Goal: Book appointment/travel/reservation

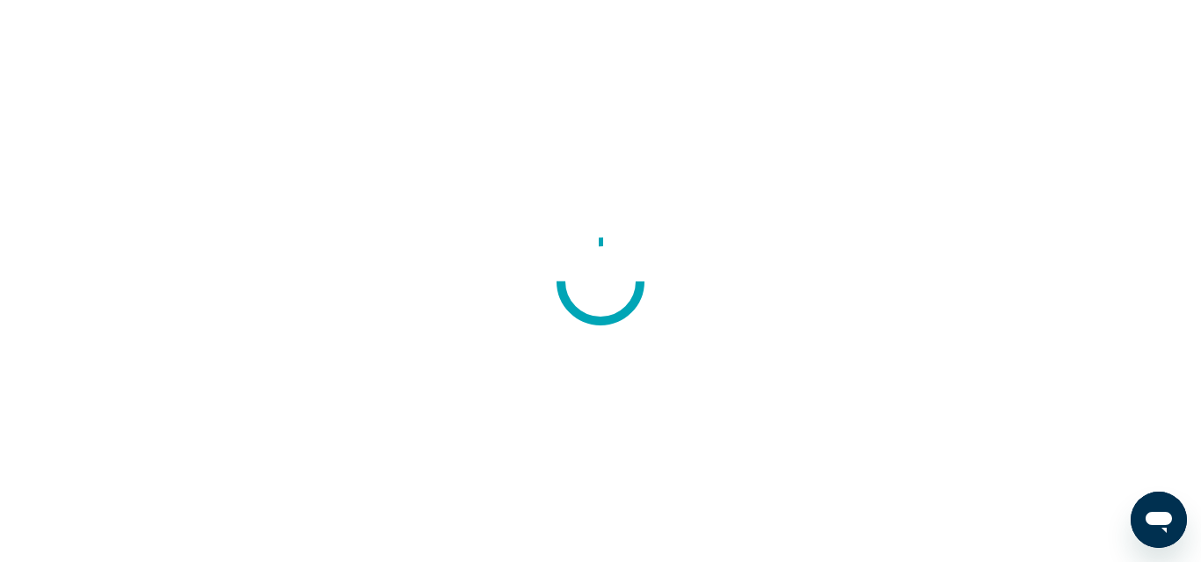
click at [160, 289] on div at bounding box center [600, 281] width 1201 height 562
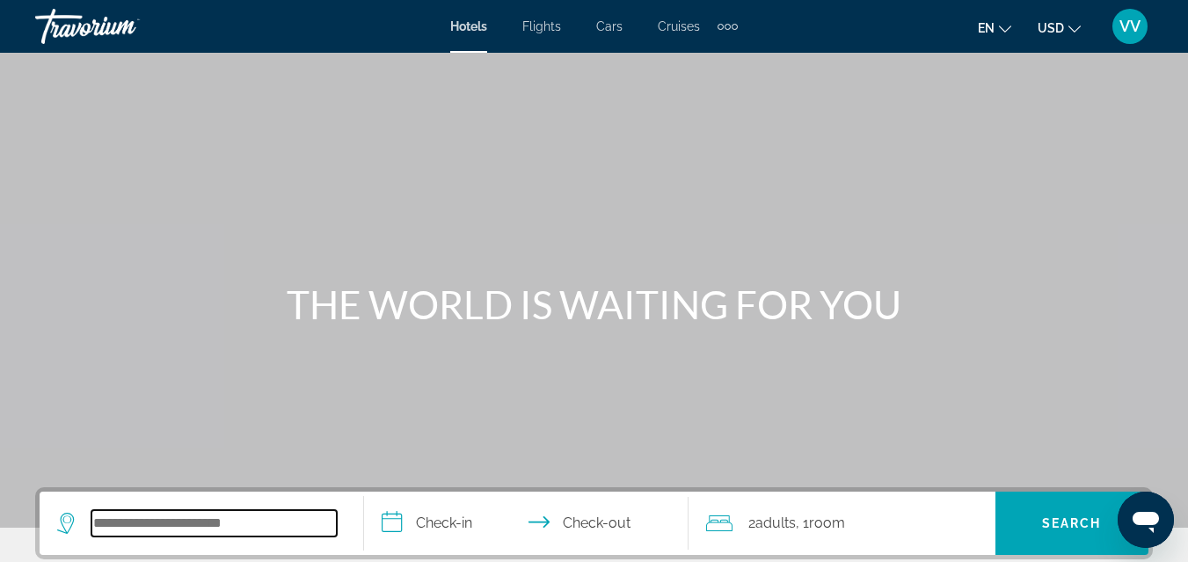
click at [217, 527] on input "Search widget" at bounding box center [213, 523] width 245 height 26
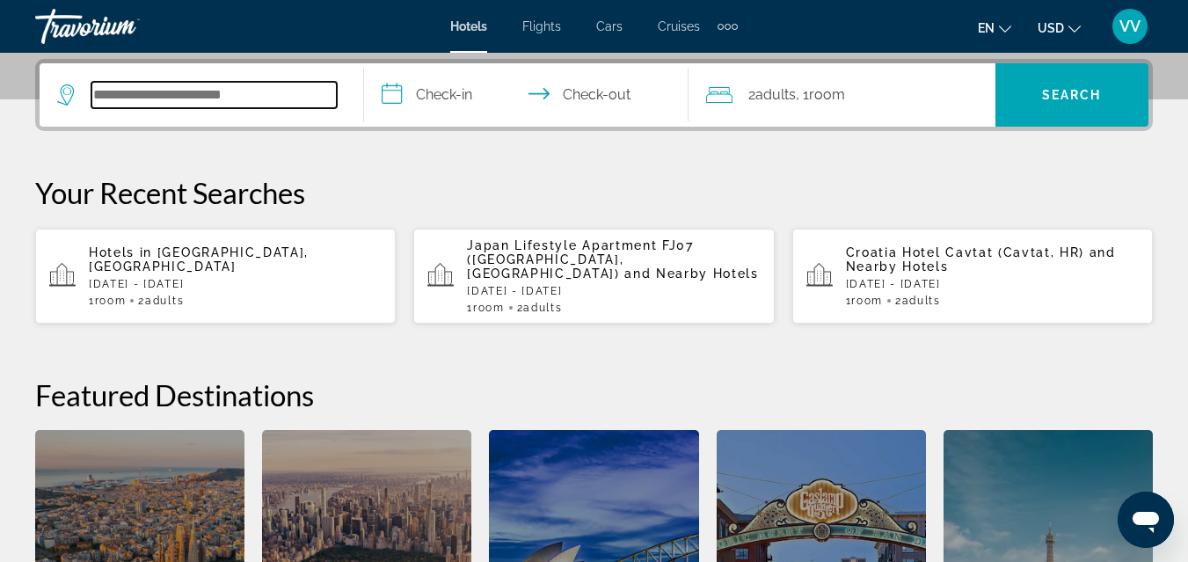
scroll to position [430, 0]
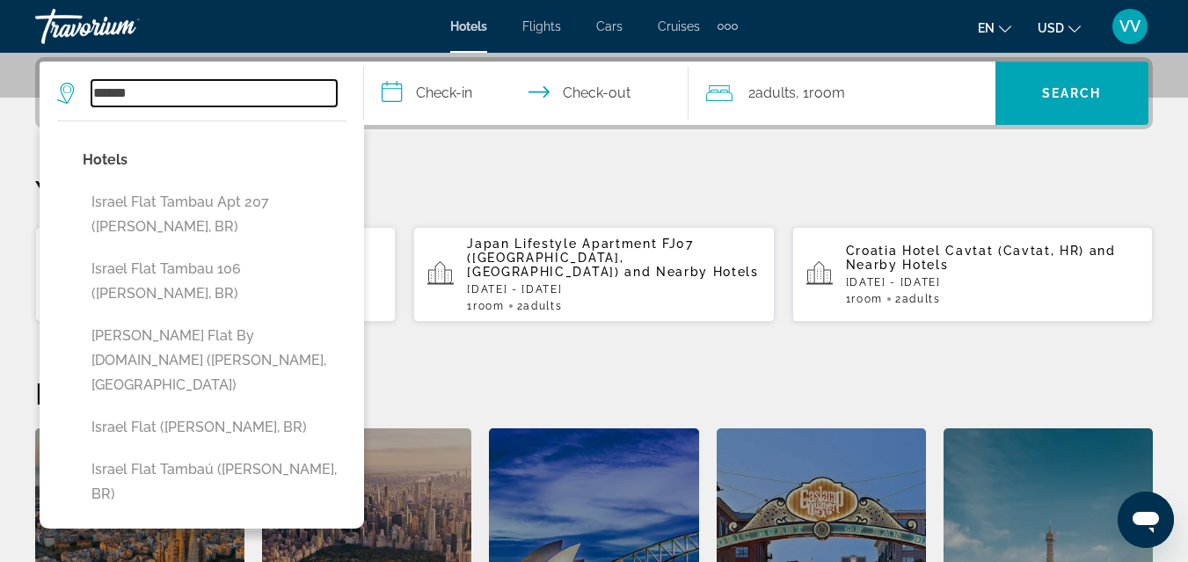
type input "******"
click at [452, 101] on input "**********" at bounding box center [529, 96] width 331 height 69
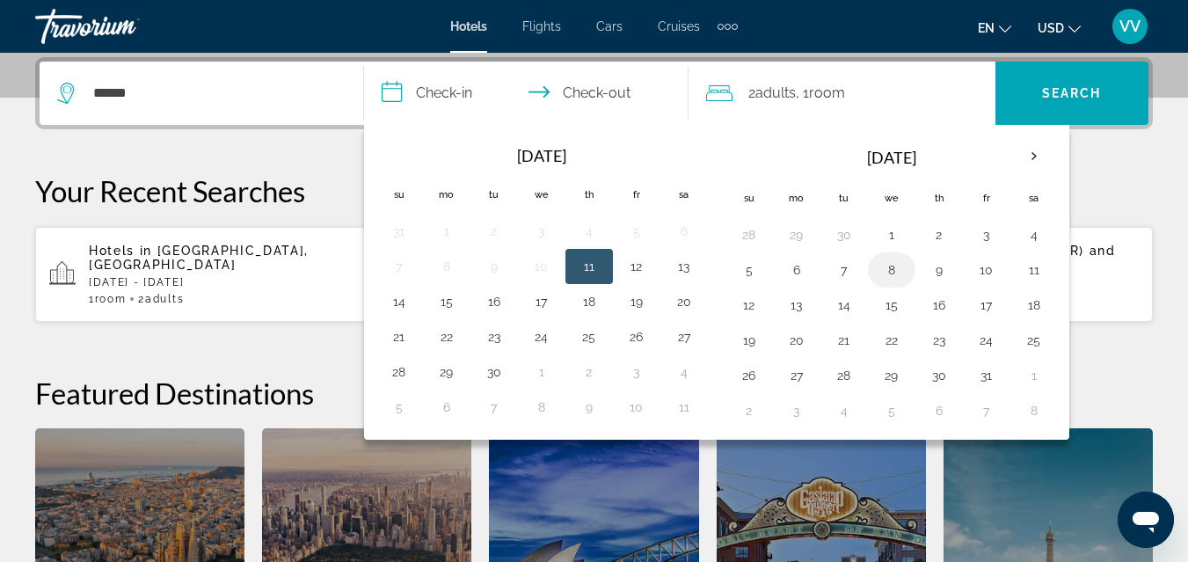
click at [889, 265] on button "8" at bounding box center [891, 270] width 28 height 25
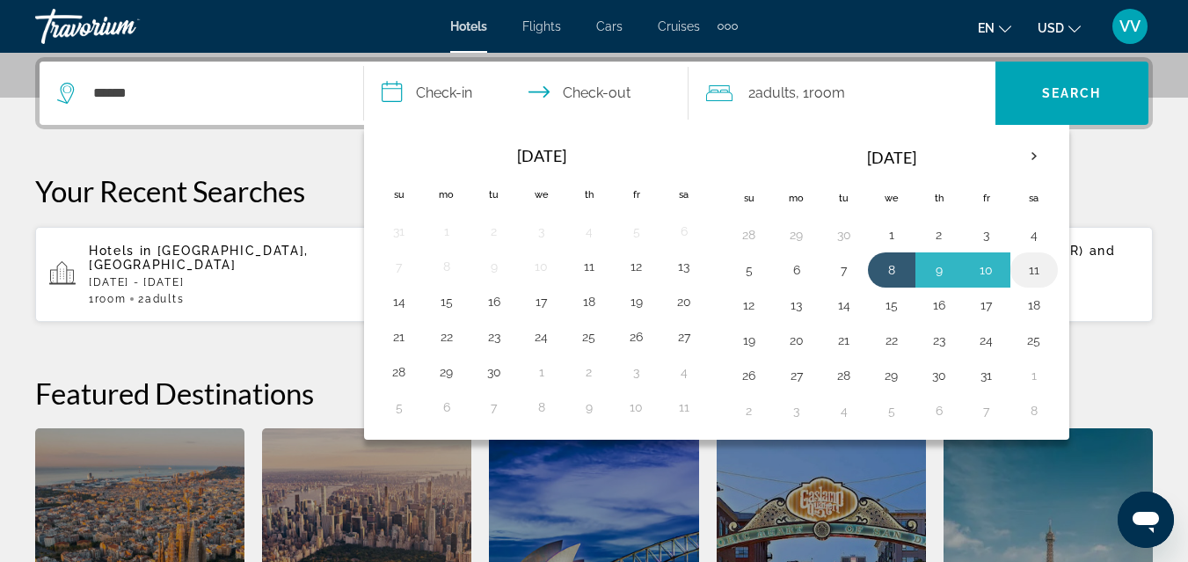
click at [1037, 265] on button "11" at bounding box center [1034, 270] width 28 height 25
type input "**********"
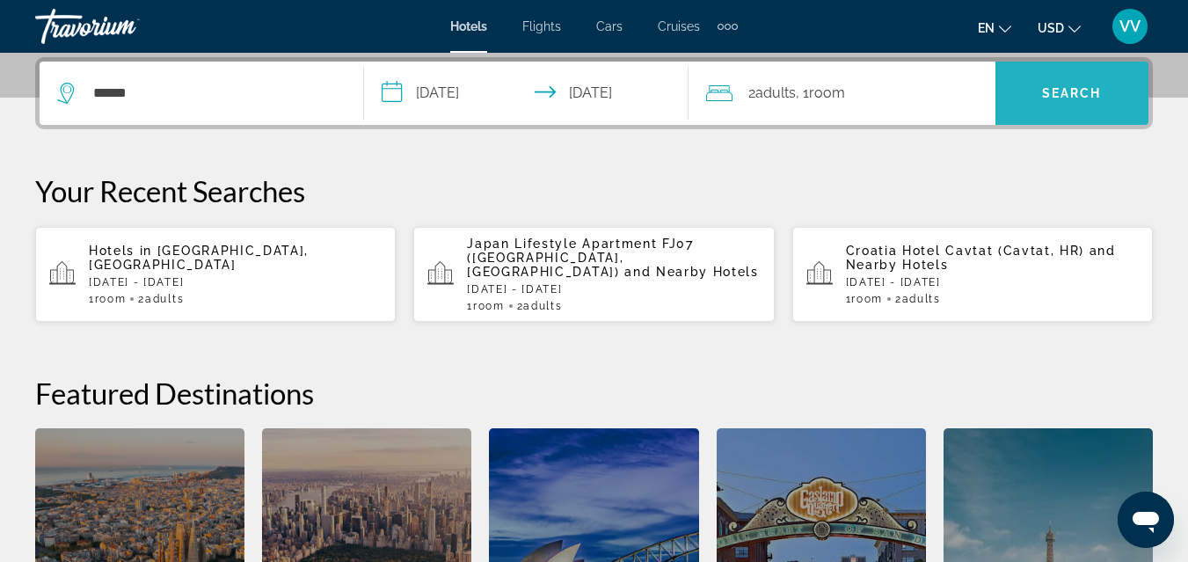
click at [1028, 93] on span "Search widget" at bounding box center [1071, 93] width 153 height 42
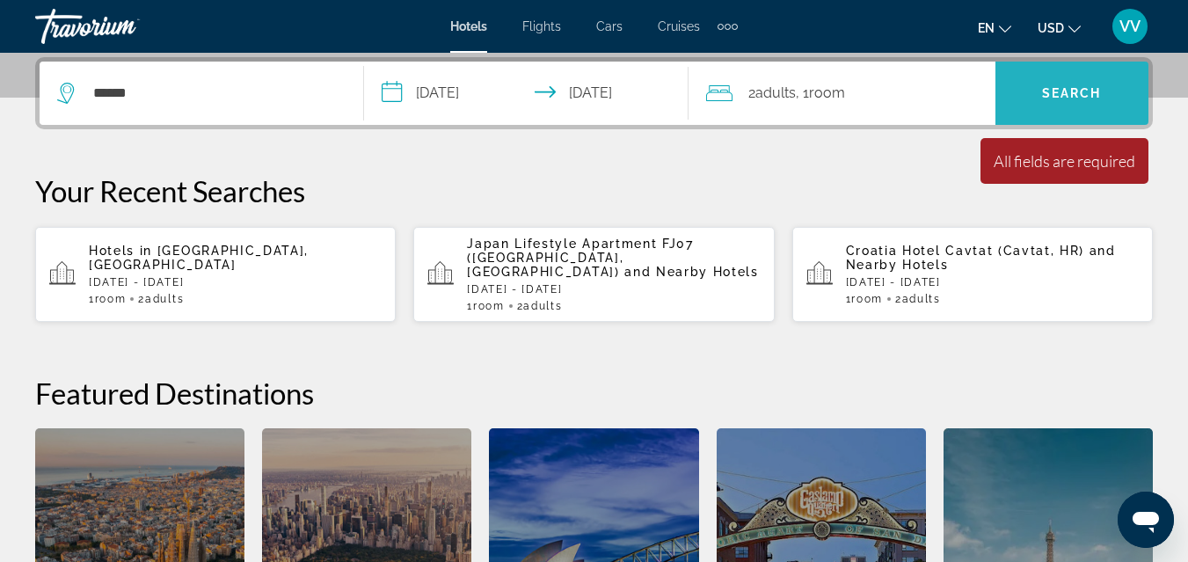
click at [1028, 93] on span "Search widget" at bounding box center [1071, 93] width 153 height 42
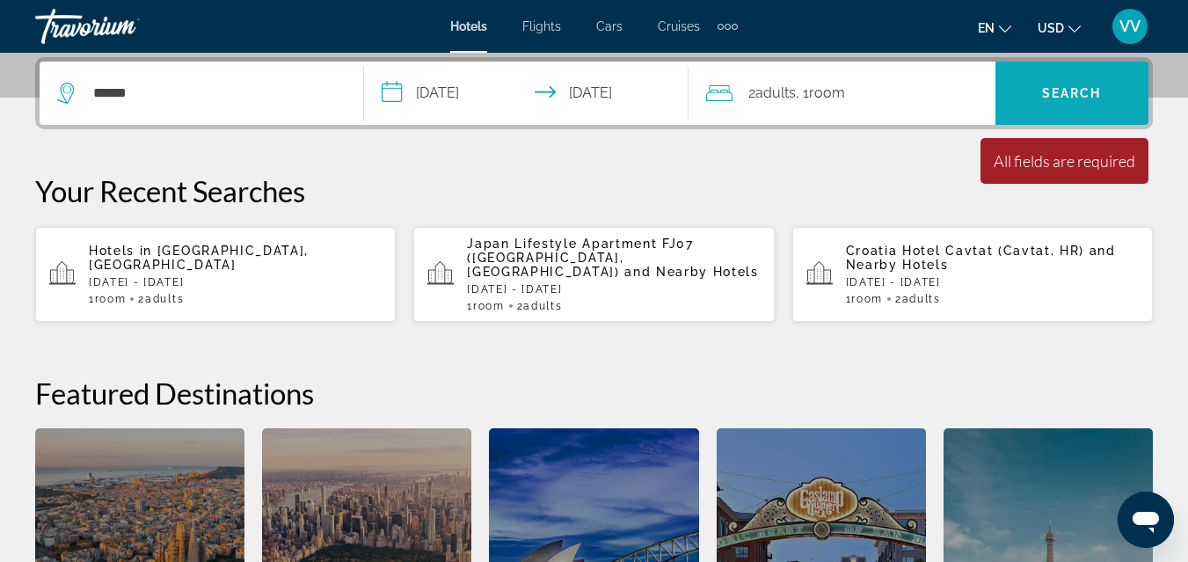
click at [1028, 93] on span "Search widget" at bounding box center [1071, 93] width 153 height 42
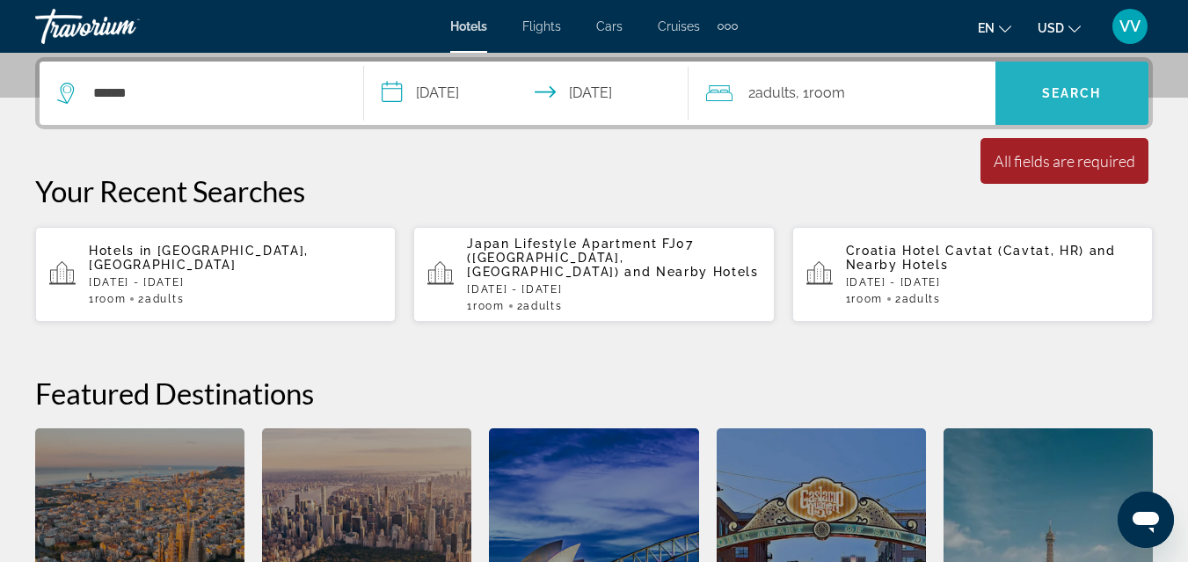
click at [1028, 93] on span "Search widget" at bounding box center [1071, 93] width 153 height 42
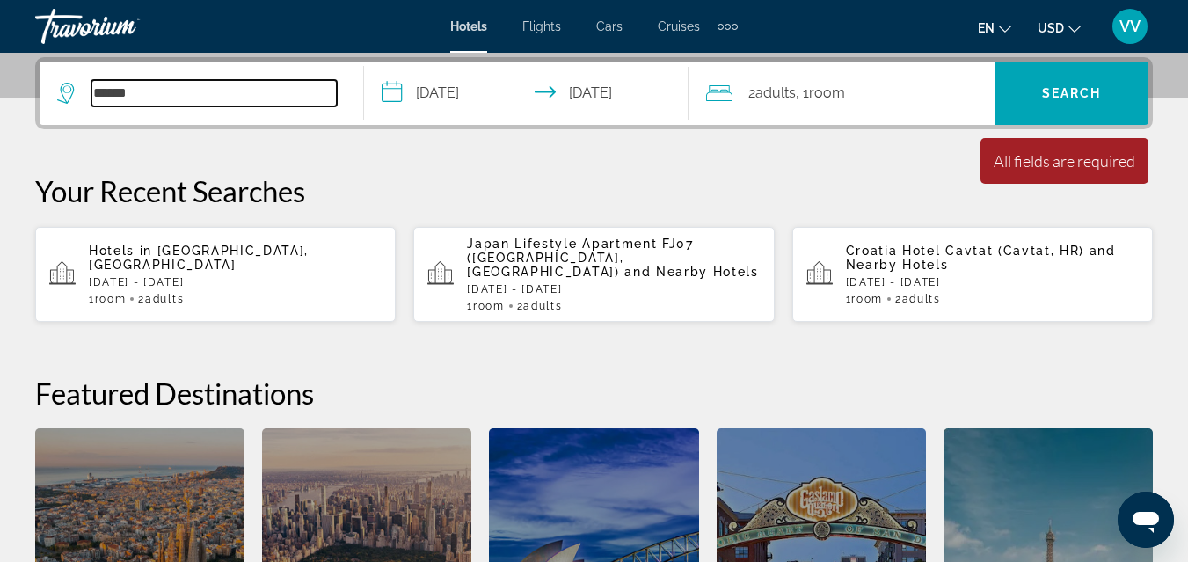
click at [121, 94] on input "******" at bounding box center [213, 93] width 245 height 26
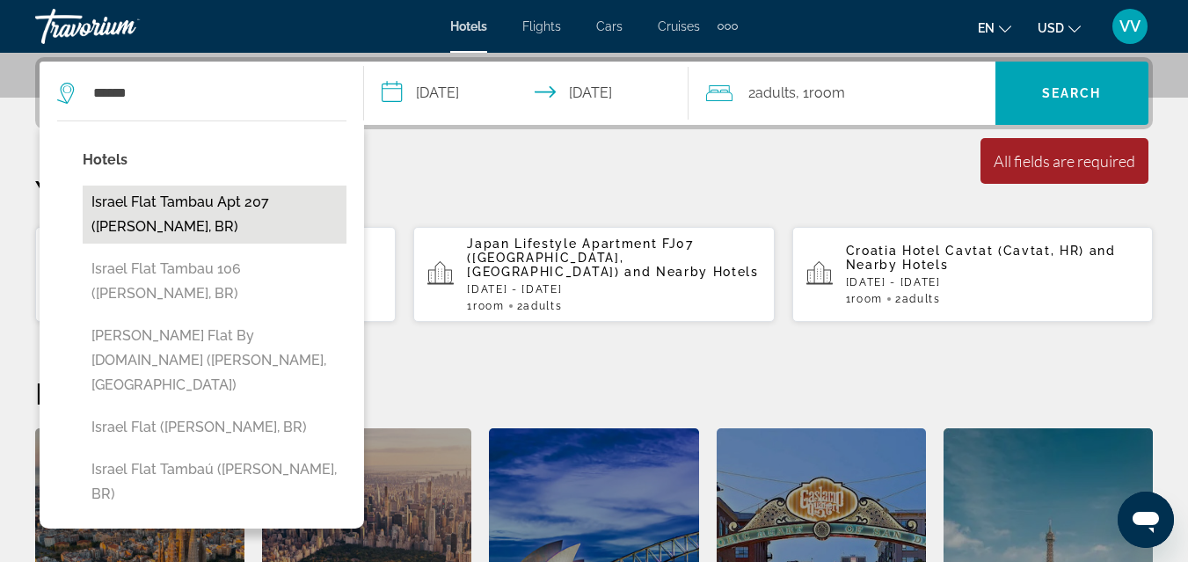
click at [143, 210] on button "Israel Flat Tambau Apt 207 ([PERSON_NAME], BR)" at bounding box center [215, 214] width 264 height 58
type input "**********"
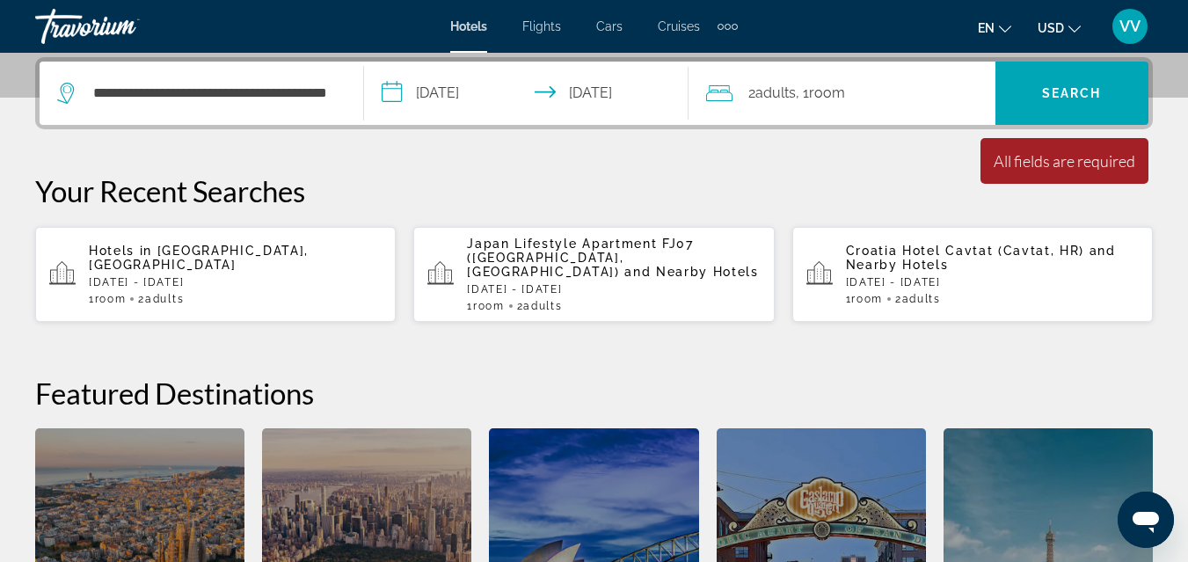
click at [1036, 172] on div "Minimum length of stay is 1 day All fields are required Children ages are requi…" at bounding box center [1064, 161] width 168 height 46
click at [1053, 81] on span "Search widget" at bounding box center [1071, 93] width 153 height 42
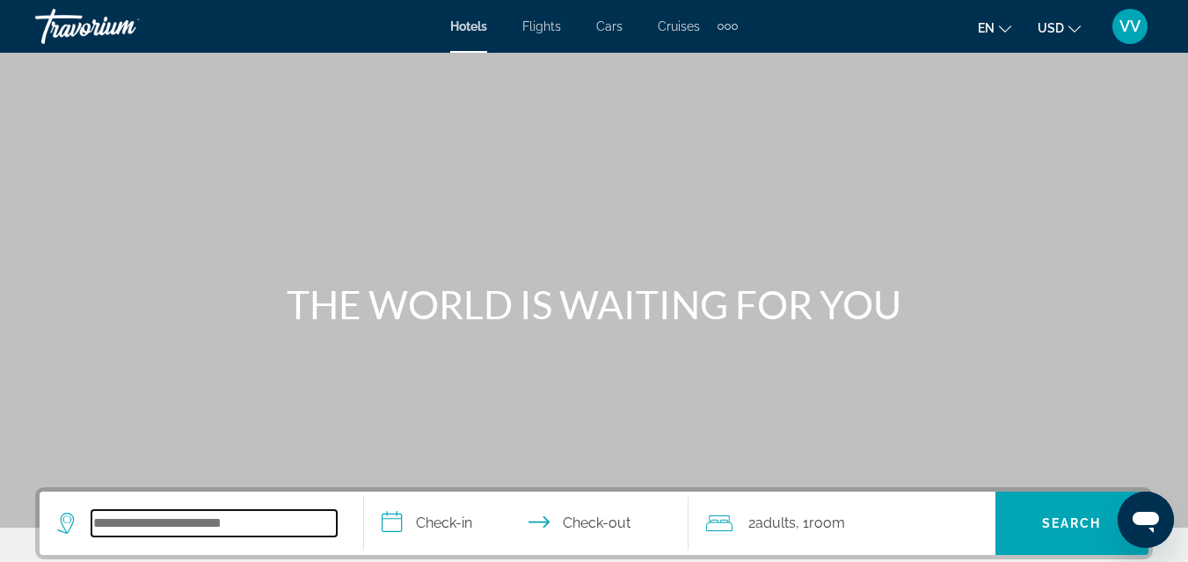
click at [219, 527] on input "Search widget" at bounding box center [213, 523] width 245 height 26
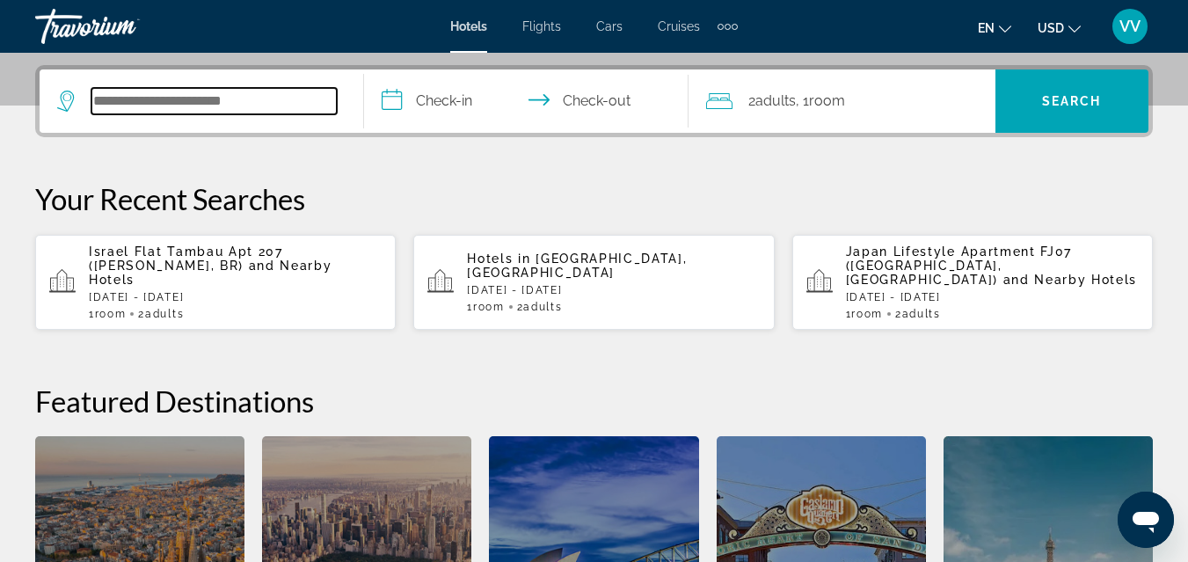
scroll to position [430, 0]
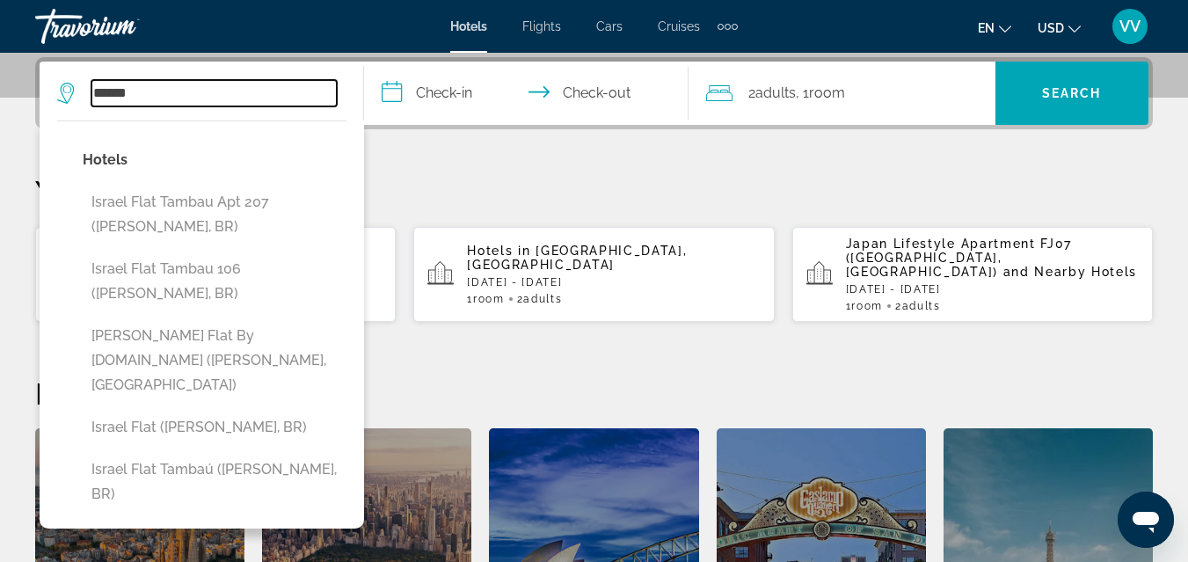
click at [307, 97] on input "******" at bounding box center [213, 93] width 245 height 26
type input "******"
click at [436, 188] on p "Your Recent Searches" at bounding box center [593, 190] width 1117 height 35
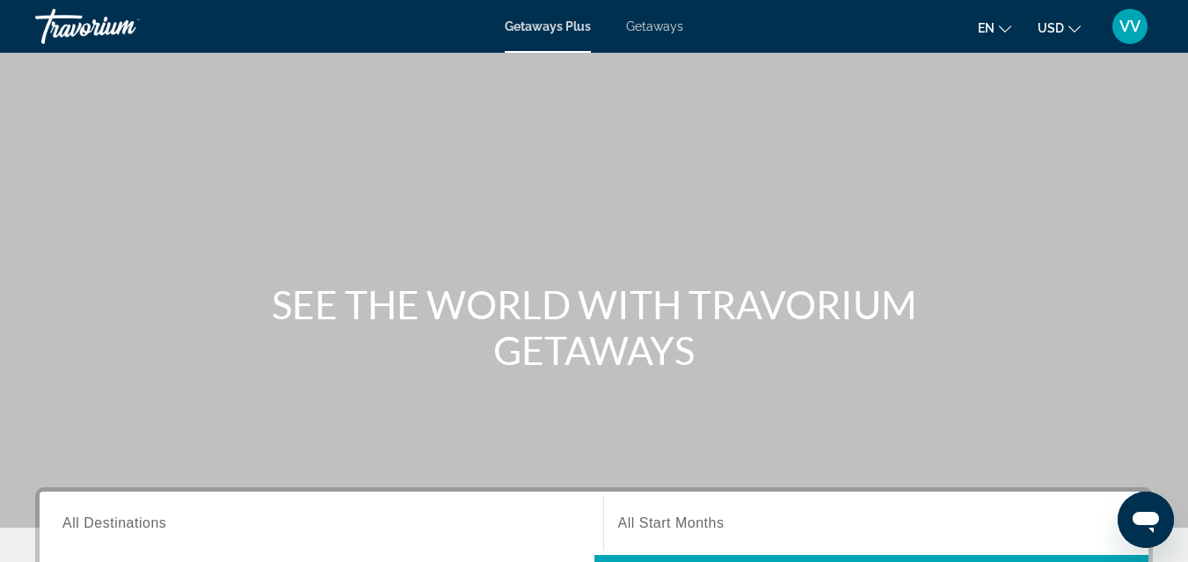
click at [134, 520] on span "All Destinations" at bounding box center [114, 522] width 104 height 15
click at [134, 520] on input "Destination All Destinations" at bounding box center [321, 523] width 518 height 21
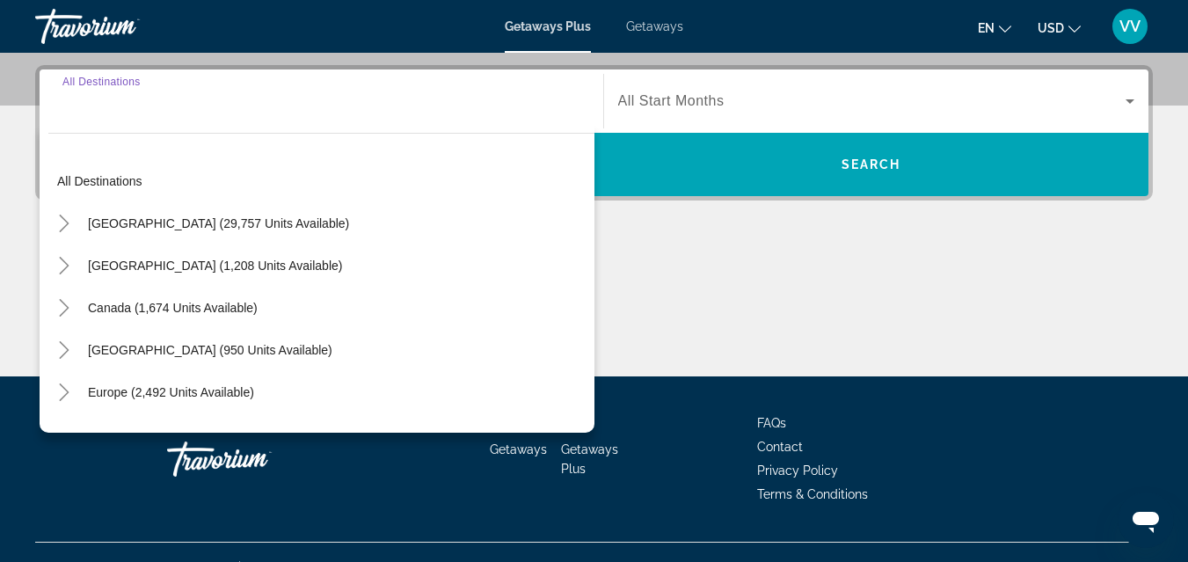
scroll to position [430, 0]
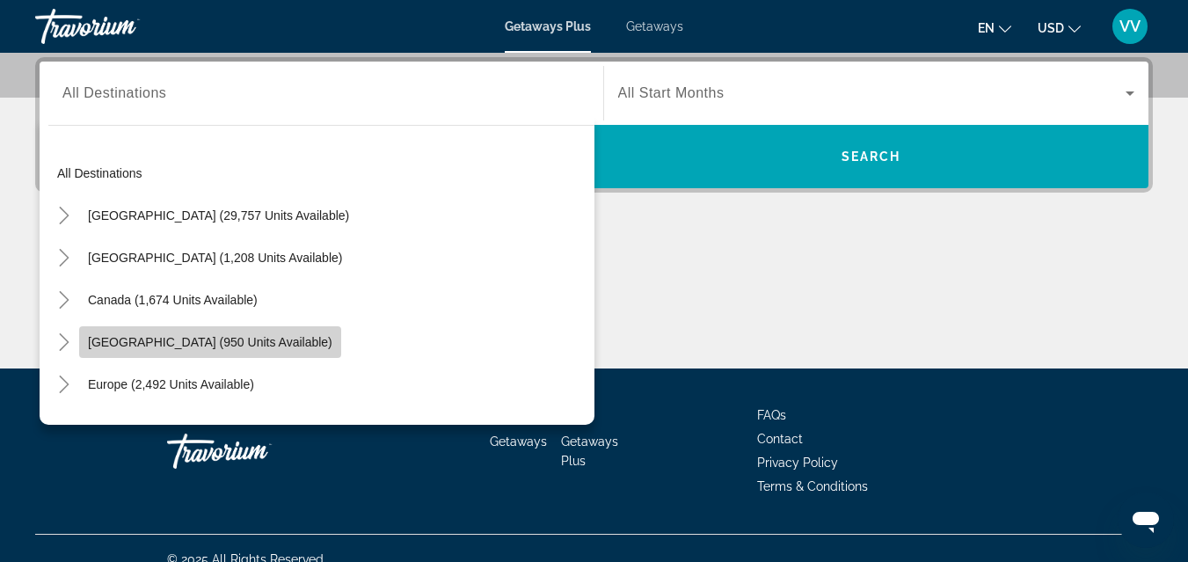
click at [178, 345] on span "Caribbean & Atlantic Islands (950 units available)" at bounding box center [210, 342] width 244 height 14
type input "**********"
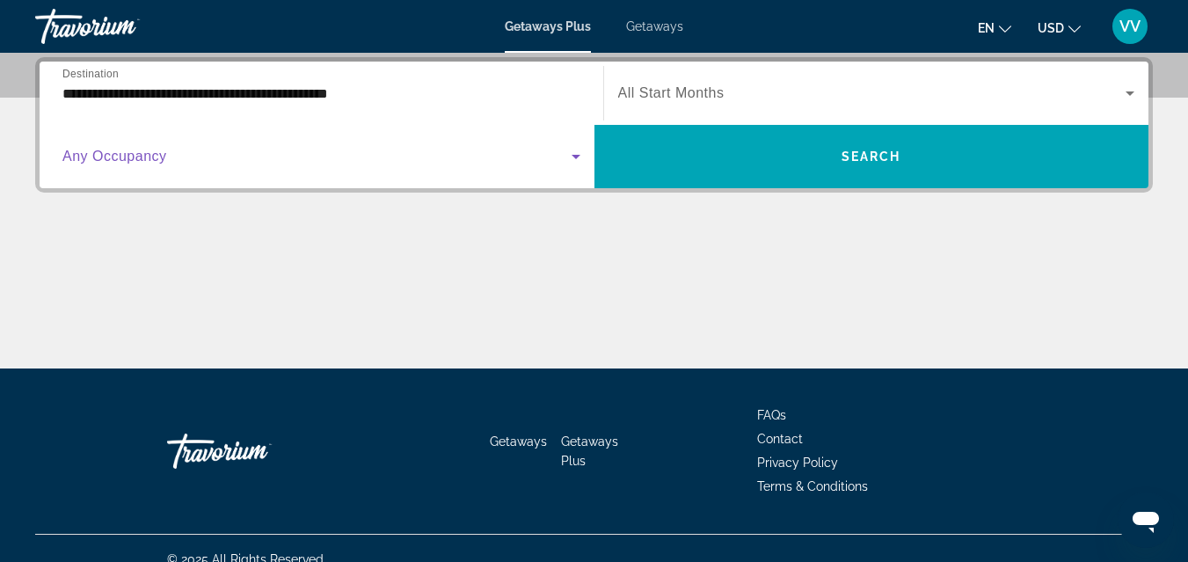
click at [186, 151] on span "Search widget" at bounding box center [316, 156] width 509 height 21
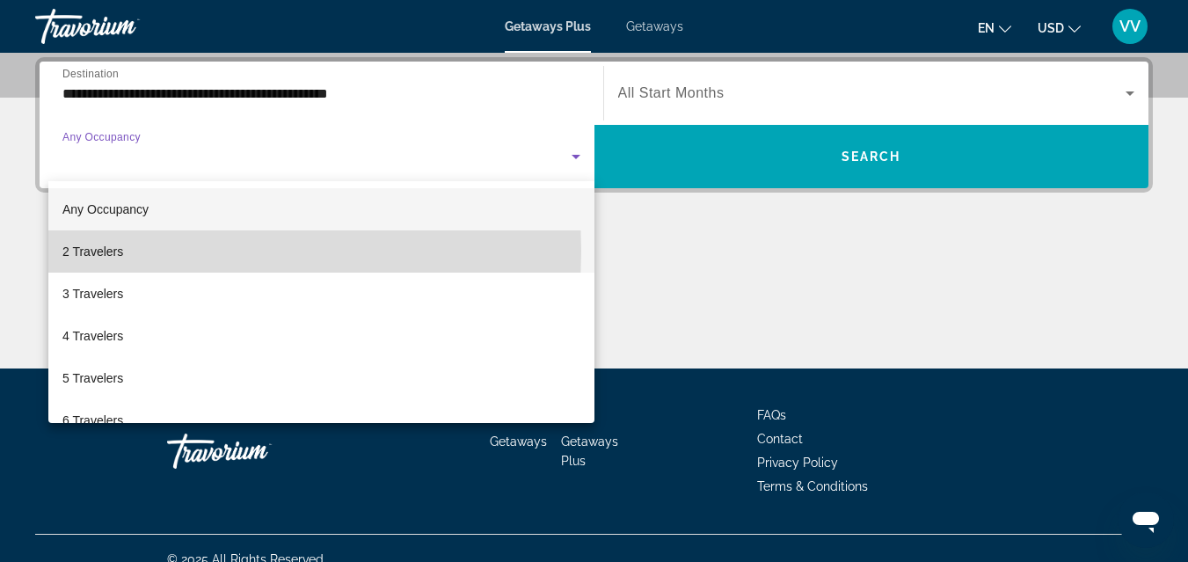
click at [135, 251] on mat-option "2 Travelers" at bounding box center [321, 251] width 546 height 42
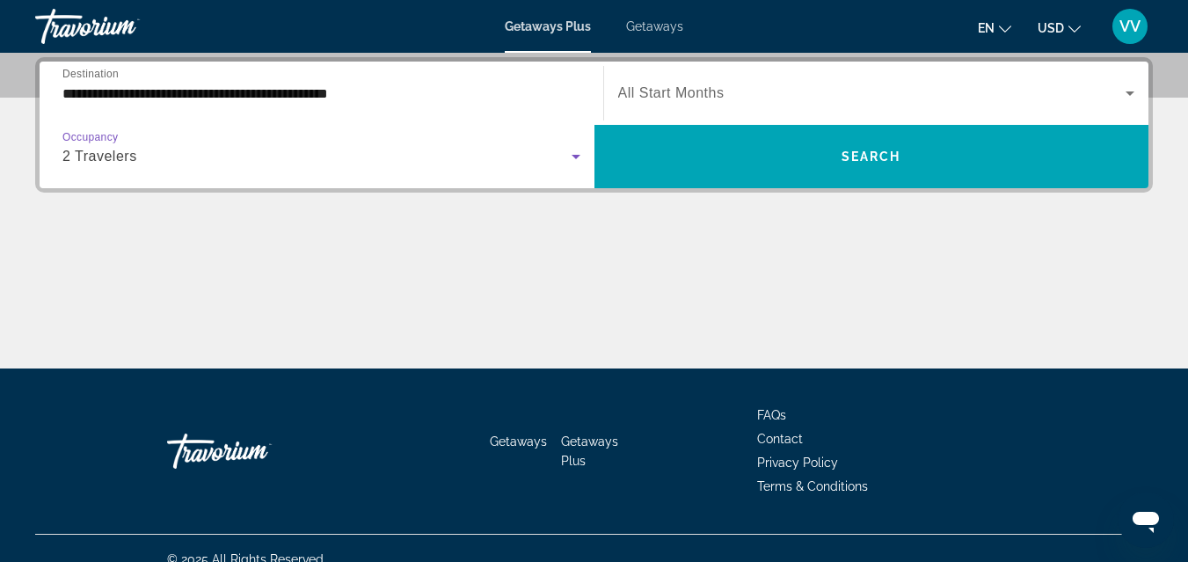
click at [655, 91] on span "All Start Months" at bounding box center [671, 92] width 106 height 15
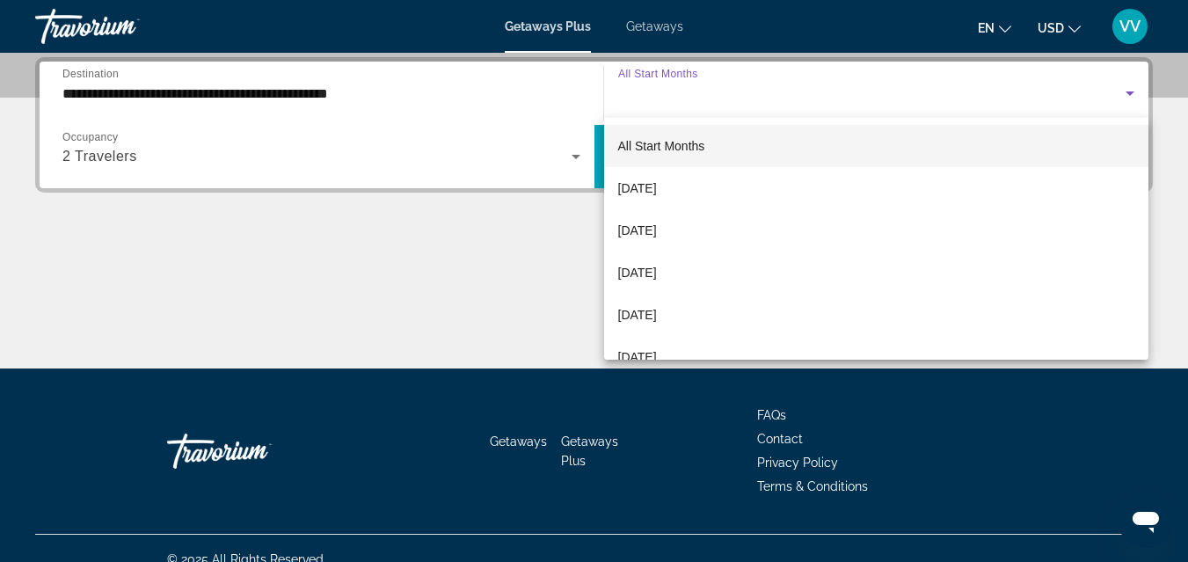
scroll to position [211, 0]
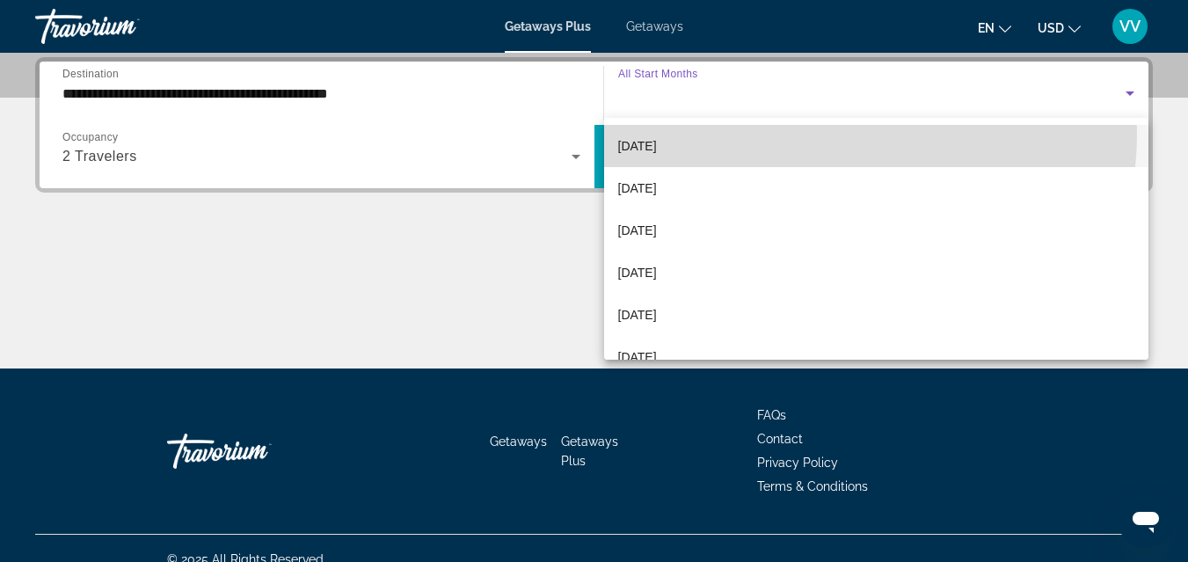
drag, startPoint x: 846, startPoint y: 134, endPoint x: 1014, endPoint y: 158, distance: 169.6
click at [1014, 158] on mat-option "January 2026" at bounding box center [876, 146] width 545 height 42
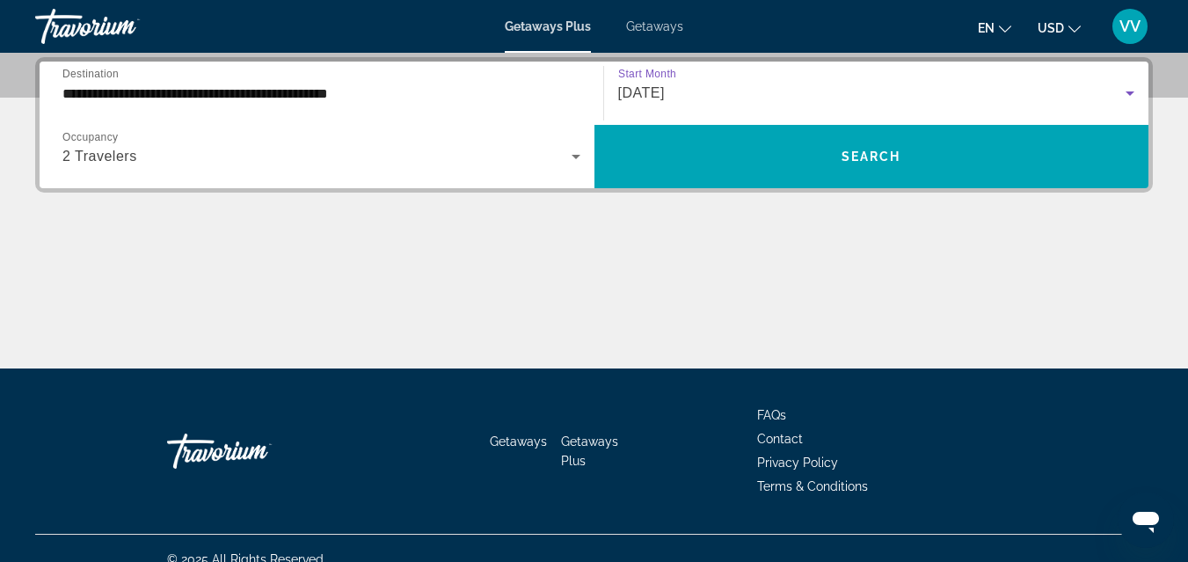
click at [1075, 91] on div "January 2026" at bounding box center [872, 93] width 508 height 21
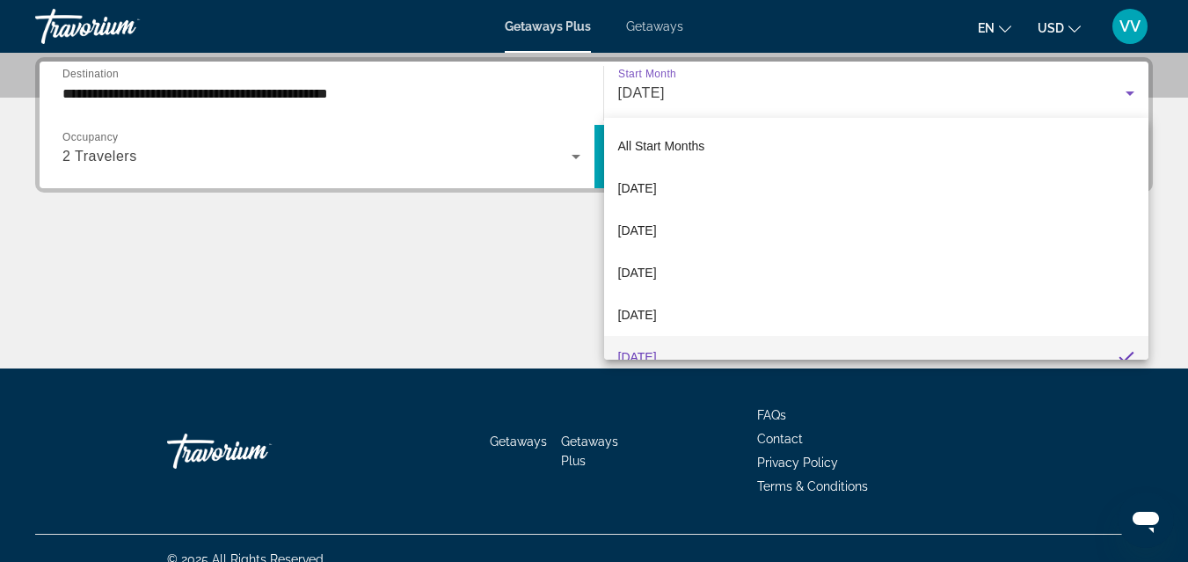
scroll to position [18, 0]
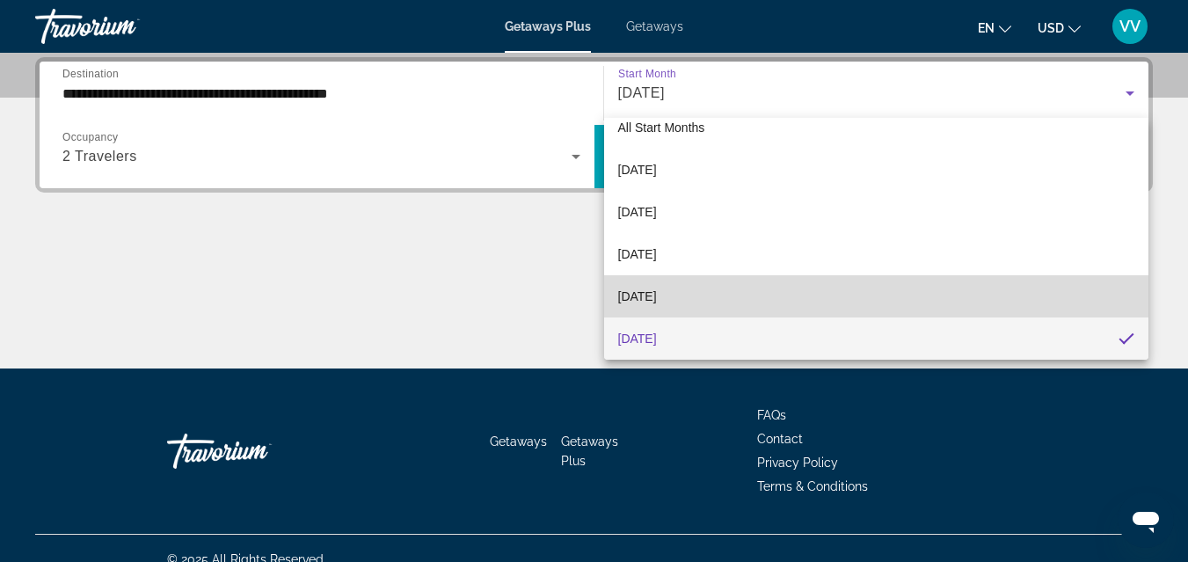
click at [884, 287] on mat-option "December 2025" at bounding box center [876, 296] width 545 height 42
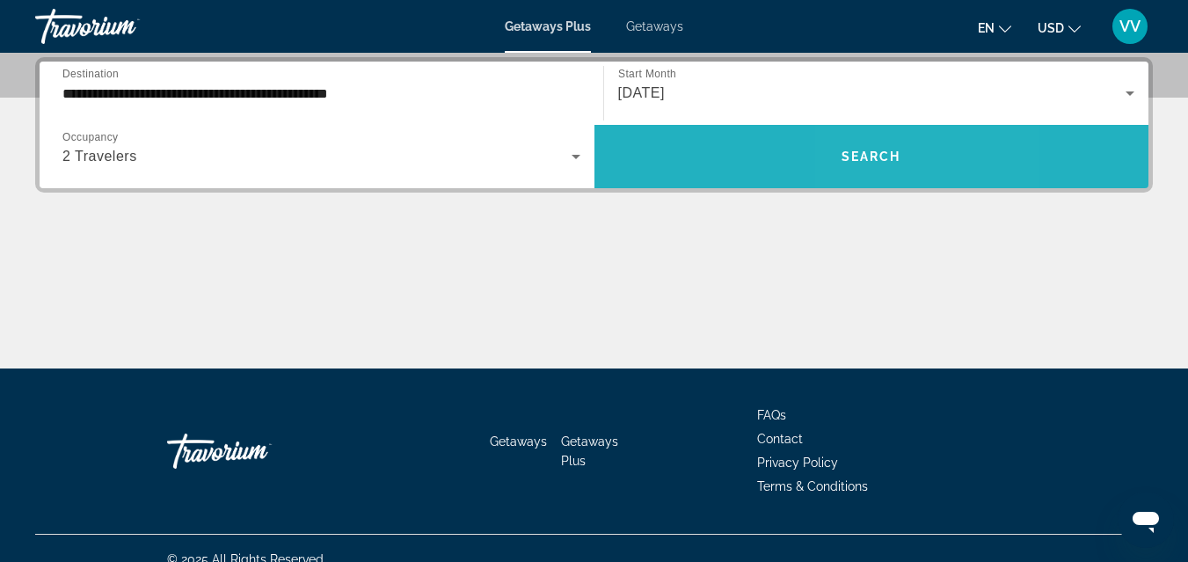
click at [889, 144] on span "Search widget" at bounding box center [871, 156] width 555 height 42
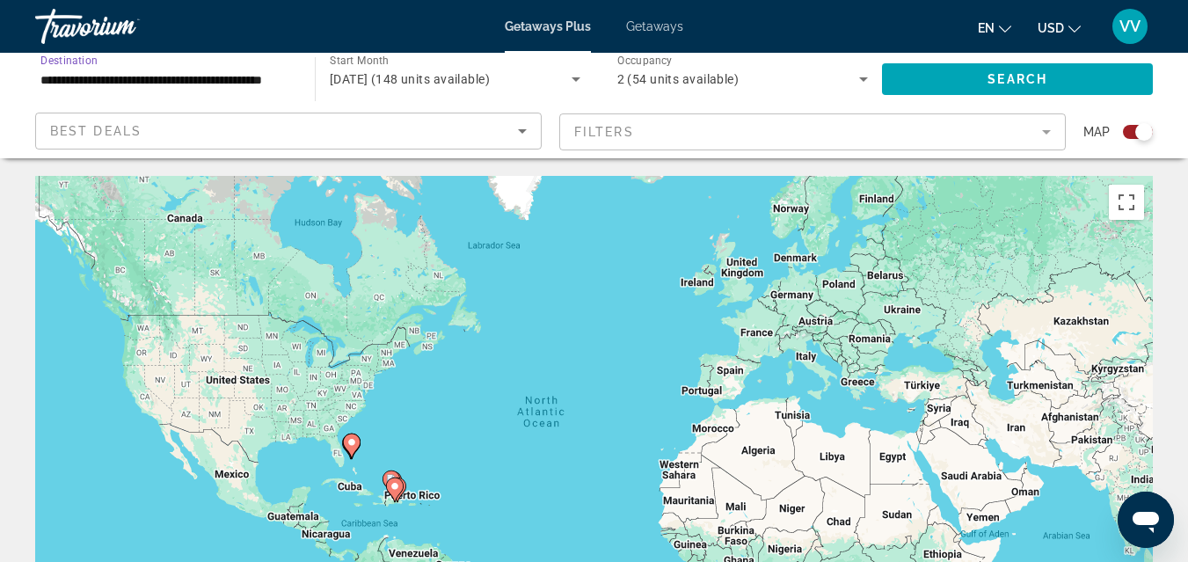
click at [236, 81] on input "**********" at bounding box center [165, 79] width 251 height 21
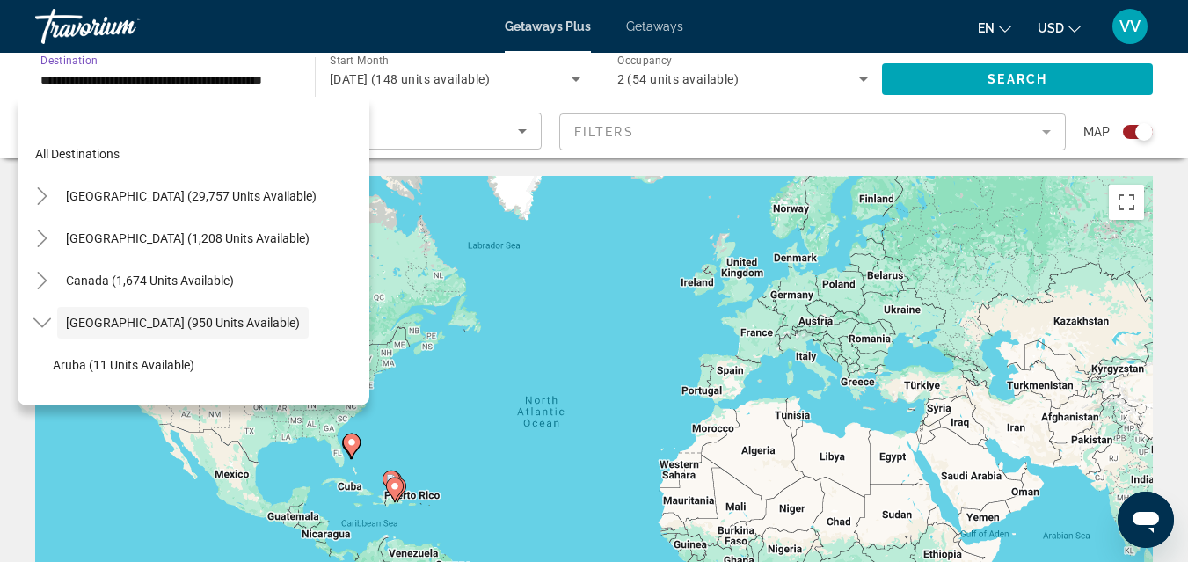
scroll to position [62, 0]
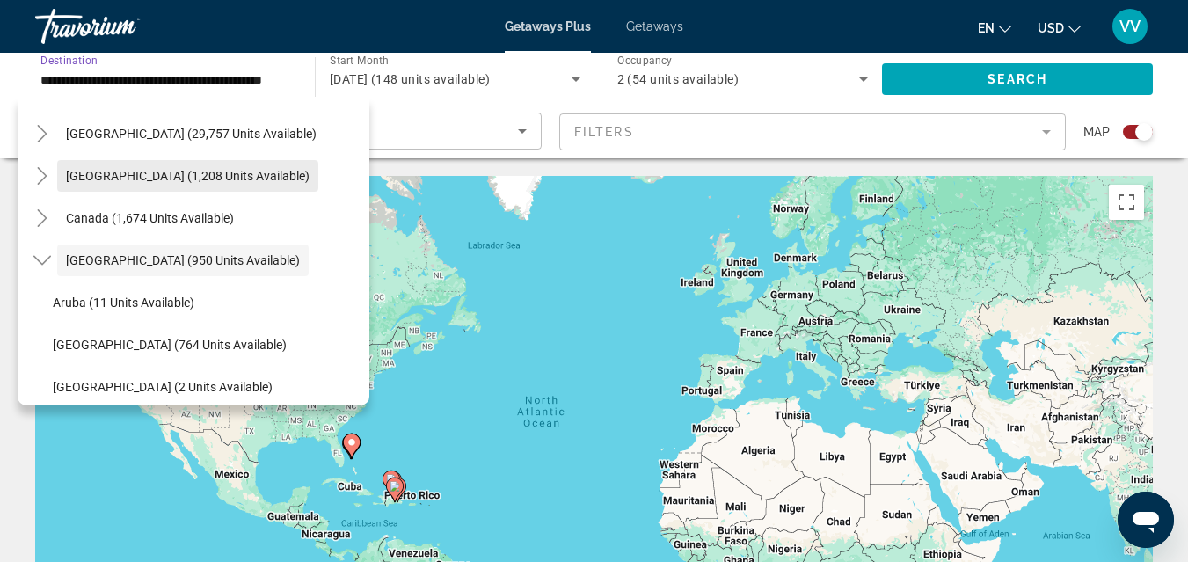
click at [219, 169] on span "Mexico (1,208 units available)" at bounding box center [187, 176] width 243 height 14
type input "**********"
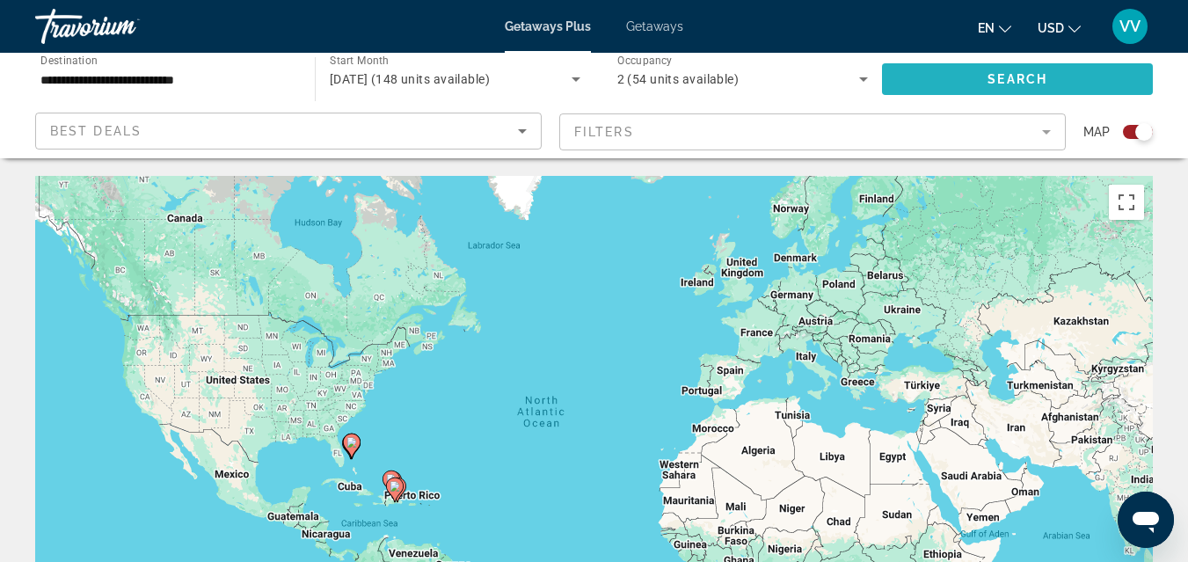
click at [955, 77] on span "Search widget" at bounding box center [1017, 79] width 271 height 42
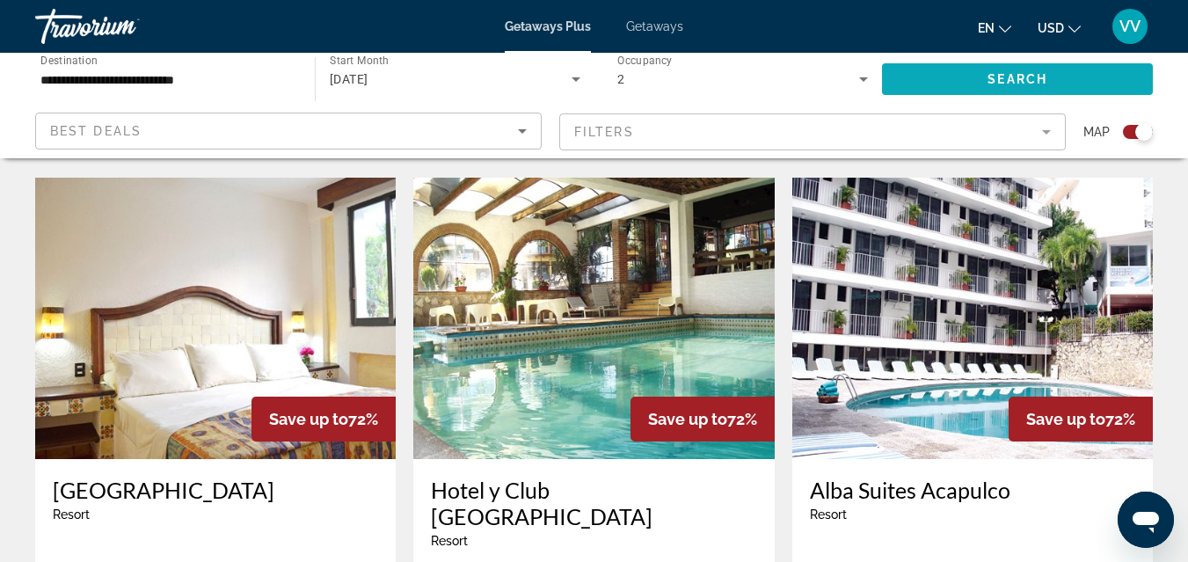
scroll to position [1934, 0]
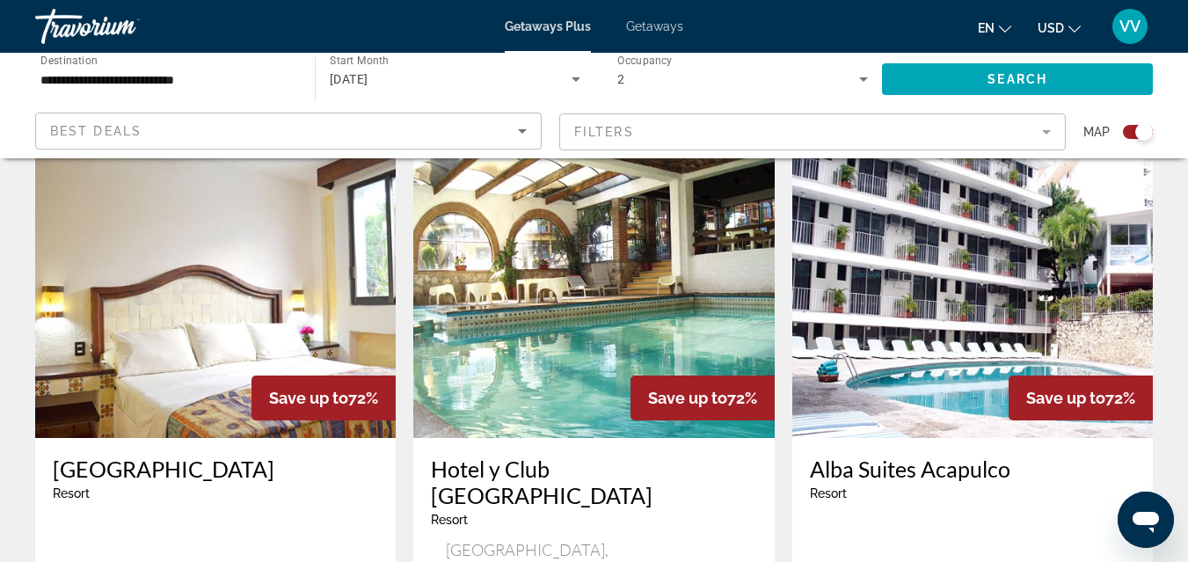
click at [949, 189] on img "Main content" at bounding box center [972, 296] width 360 height 281
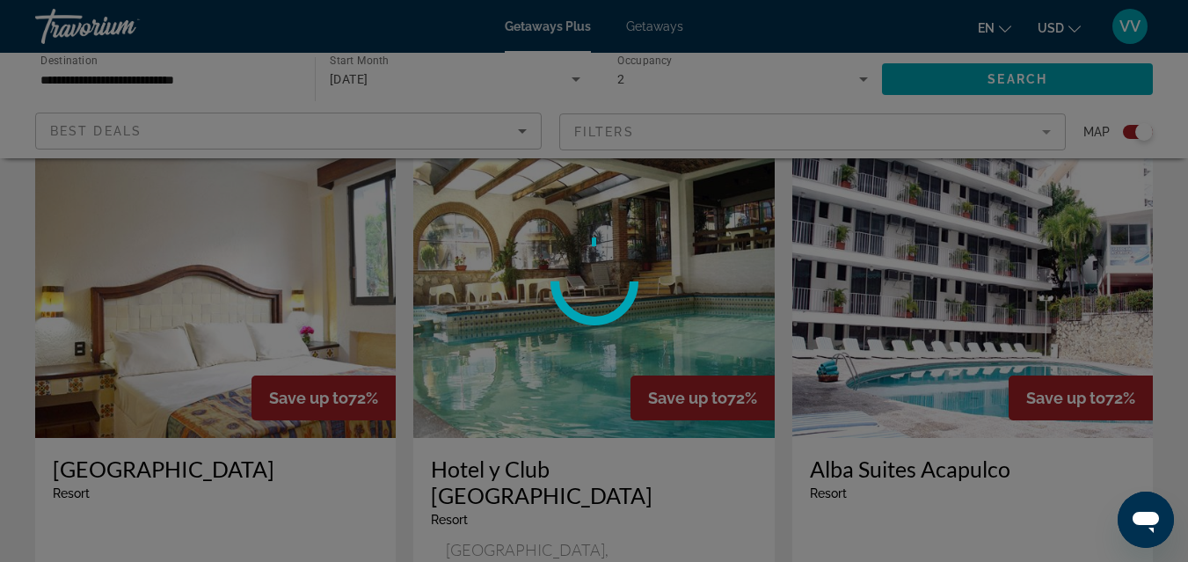
click at [949, 189] on div at bounding box center [594, 281] width 1188 height 562
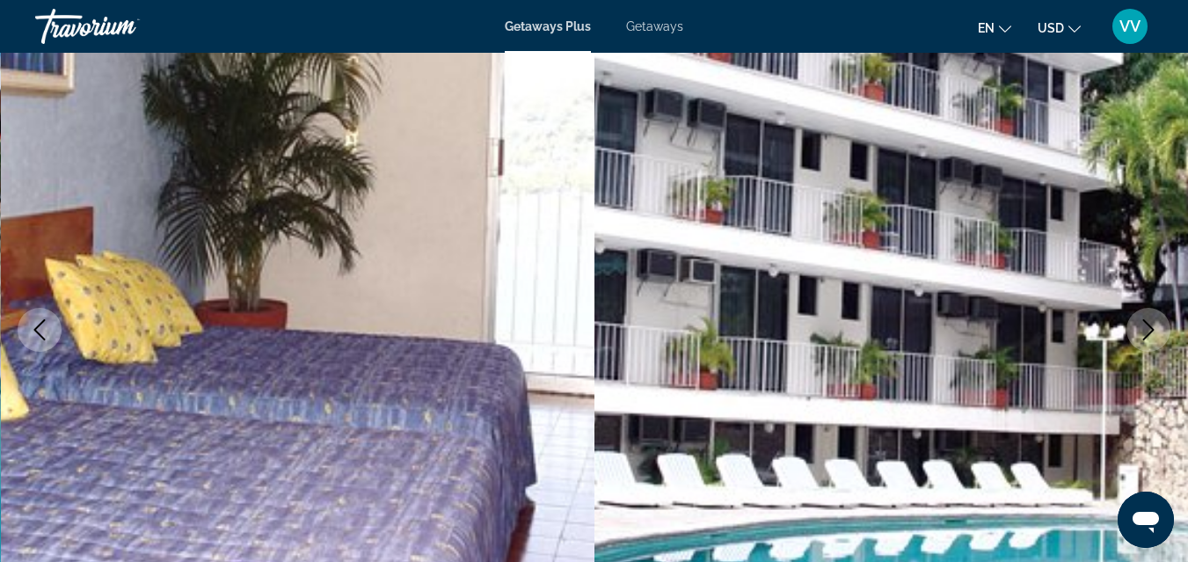
scroll to position [176, 0]
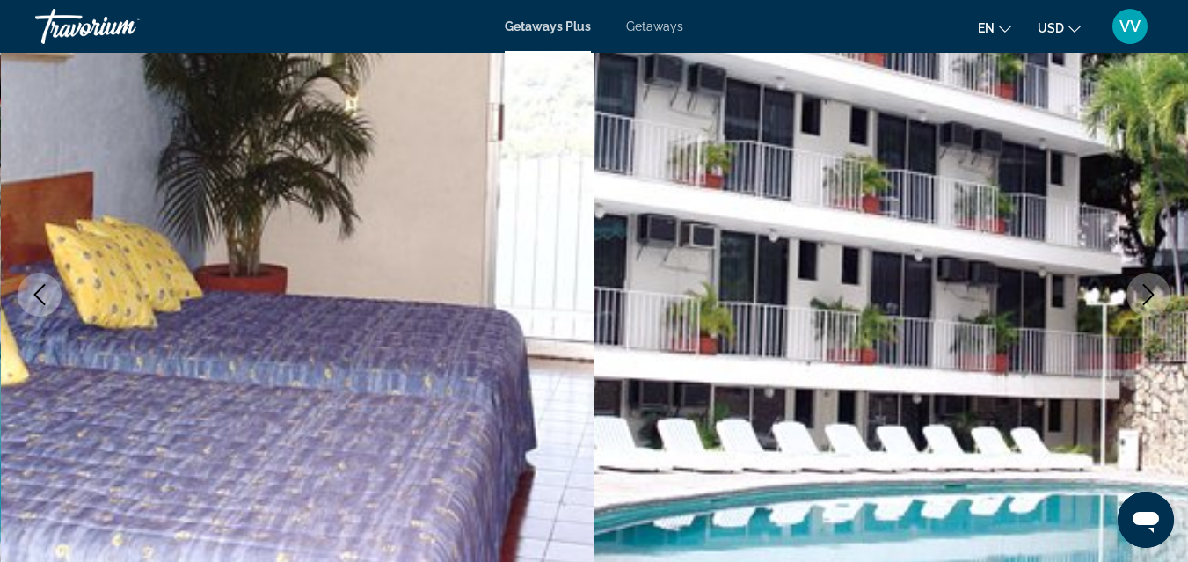
click at [1145, 289] on icon "Next image" at bounding box center [1148, 294] width 21 height 21
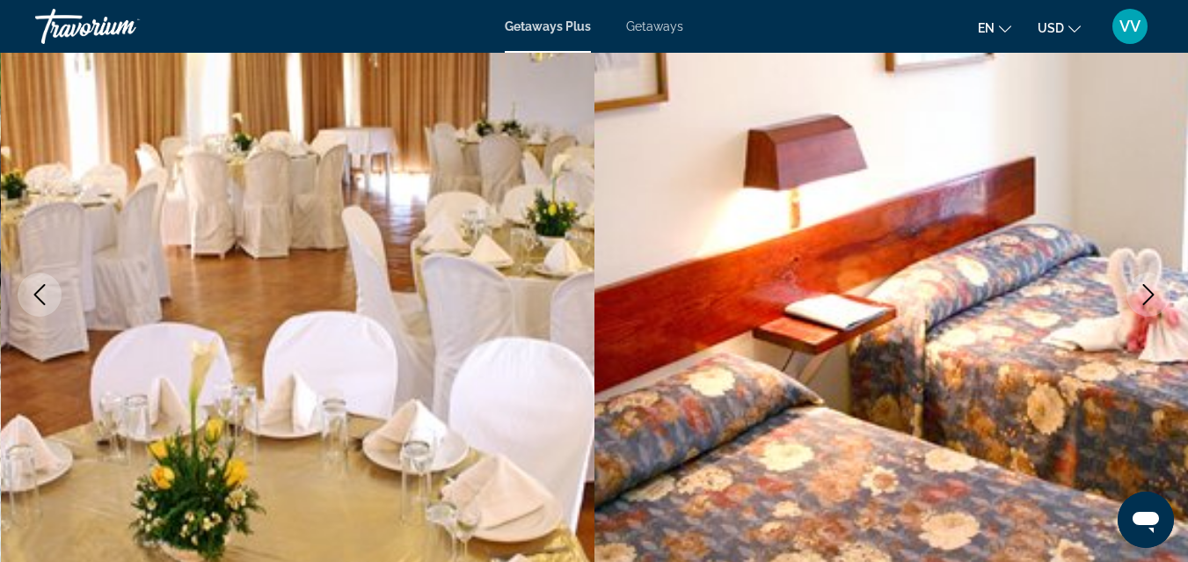
click at [1145, 289] on icon "Next image" at bounding box center [1148, 294] width 21 height 21
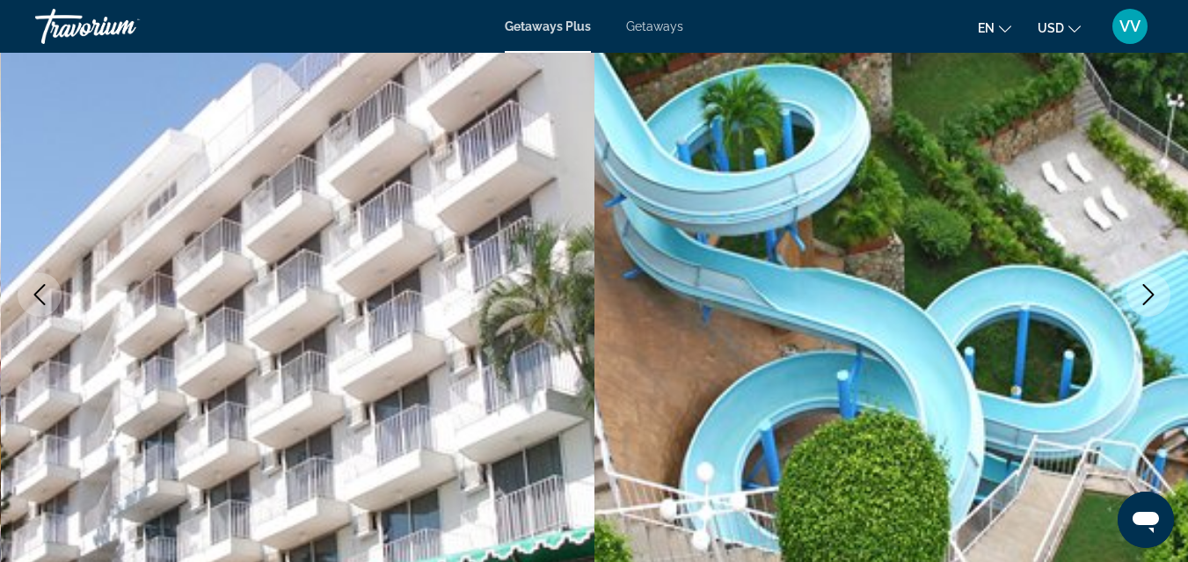
click at [1145, 289] on icon "Next image" at bounding box center [1148, 294] width 21 height 21
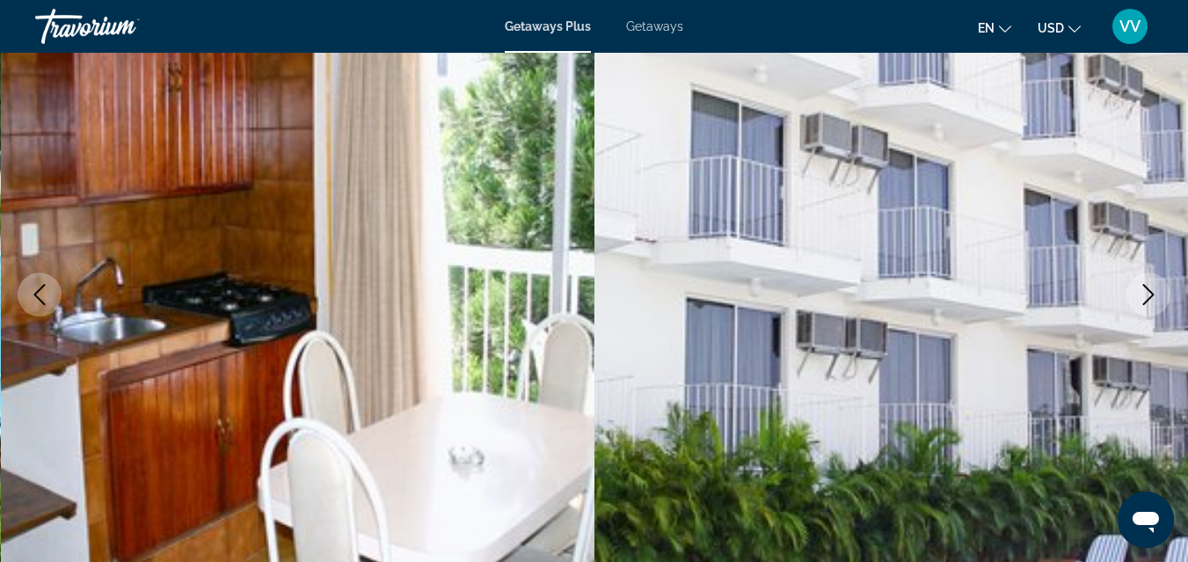
click at [1145, 289] on icon "Next image" at bounding box center [1148, 294] width 21 height 21
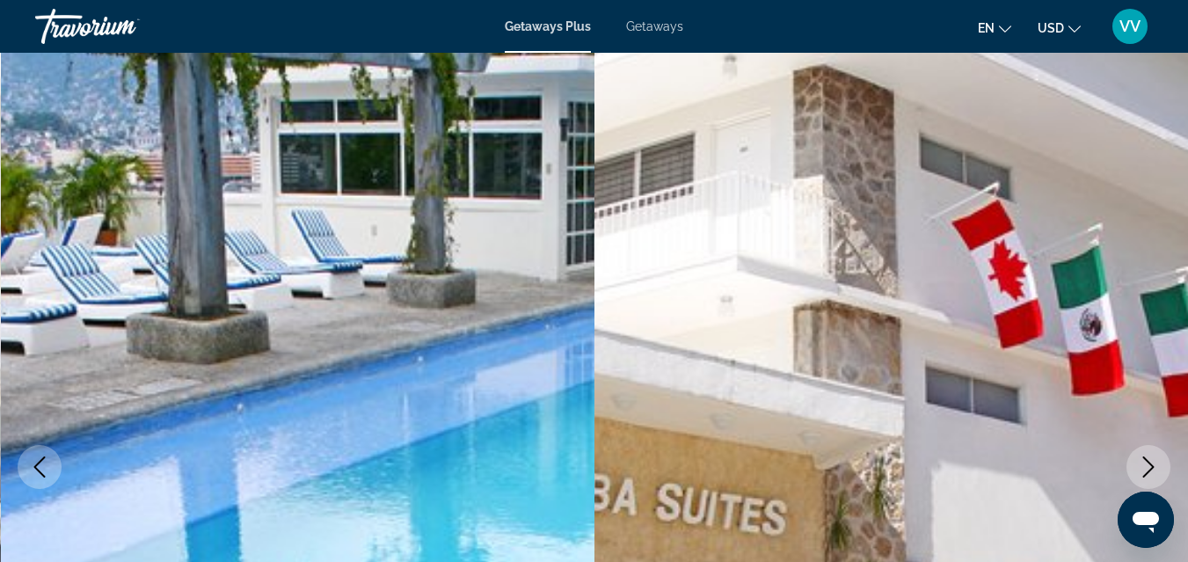
scroll to position [0, 0]
